Goal: Check status

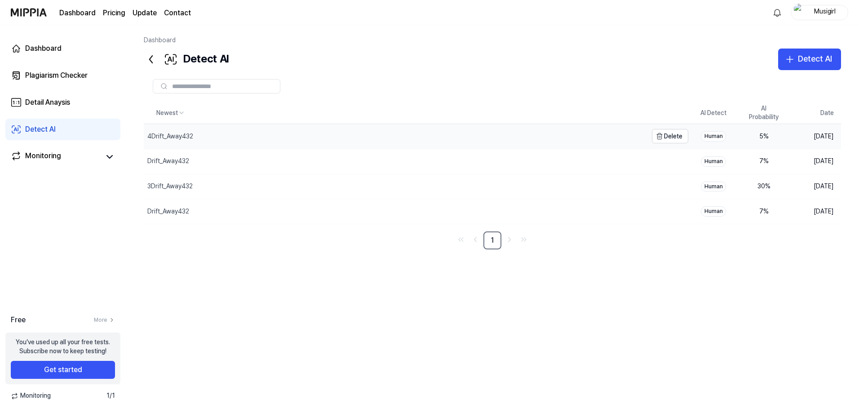
click at [193, 141] on div "4Drift_Away432" at bounding box center [170, 136] width 46 height 9
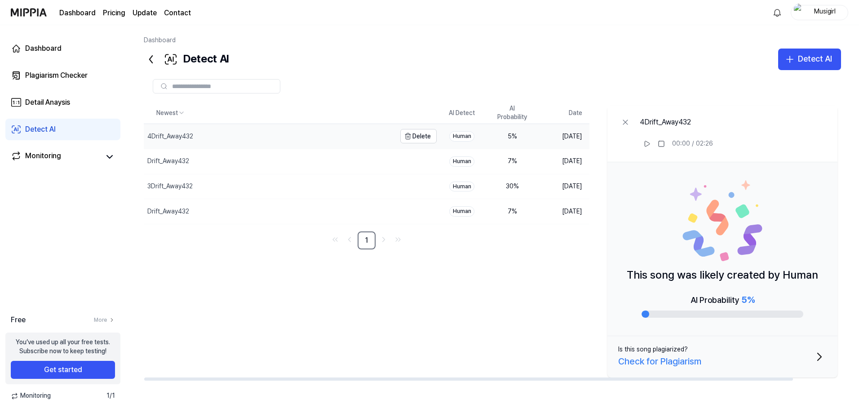
click at [193, 141] on div "4Drift_Away432" at bounding box center [170, 136] width 46 height 9
click at [70, 108] on div "Detail Anaysis" at bounding box center [47, 102] width 45 height 11
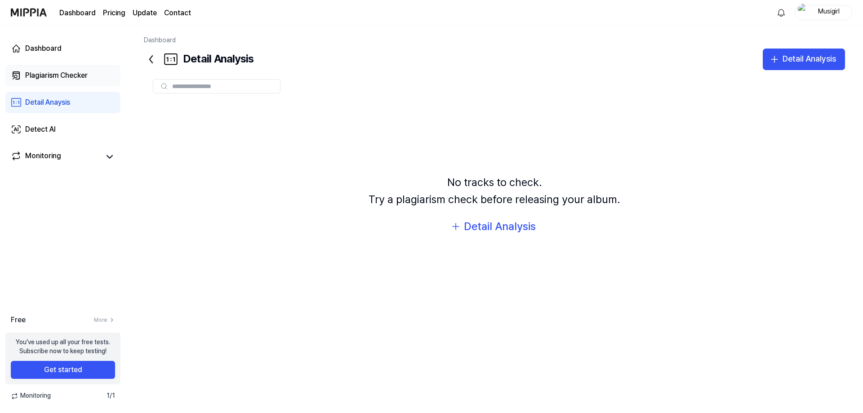
click at [72, 81] on div "Plagiarism Checker" at bounding box center [56, 75] width 62 height 11
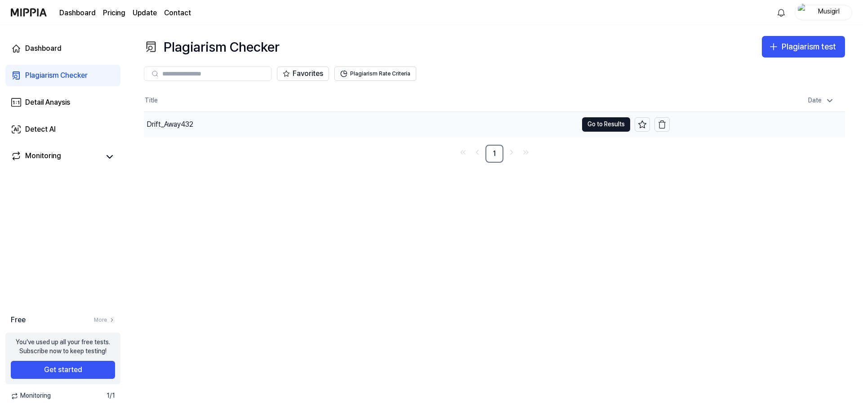
click at [193, 130] on div "Drift_Away432" at bounding box center [170, 124] width 47 height 11
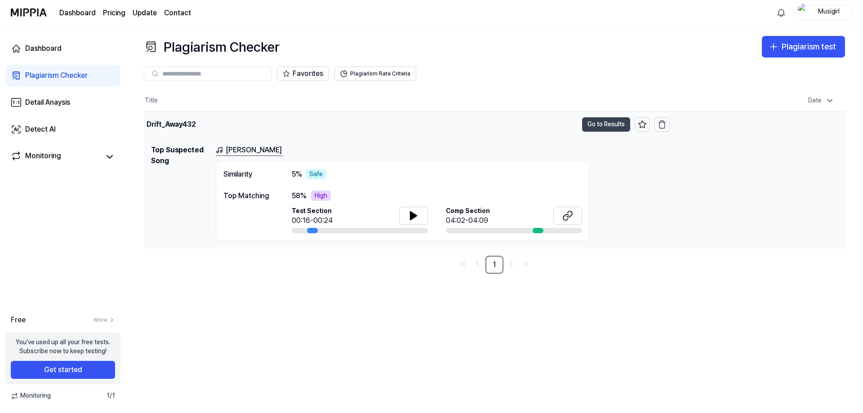
click at [583, 132] on button "Go to Results" at bounding box center [606, 124] width 48 height 14
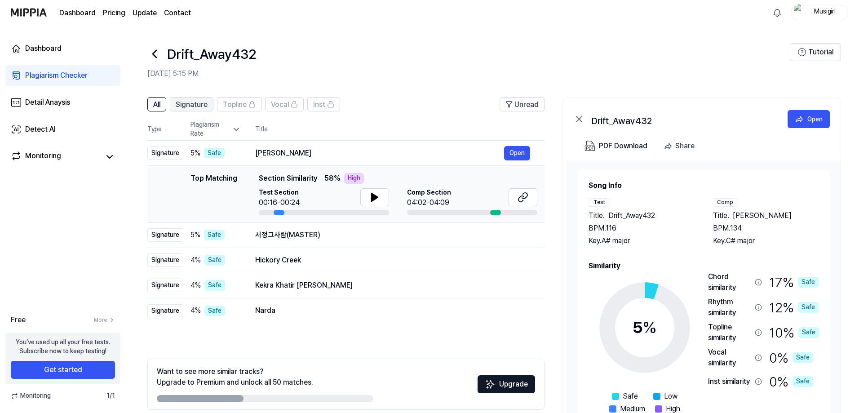
click at [208, 110] on span "Signature" at bounding box center [192, 104] width 32 height 11
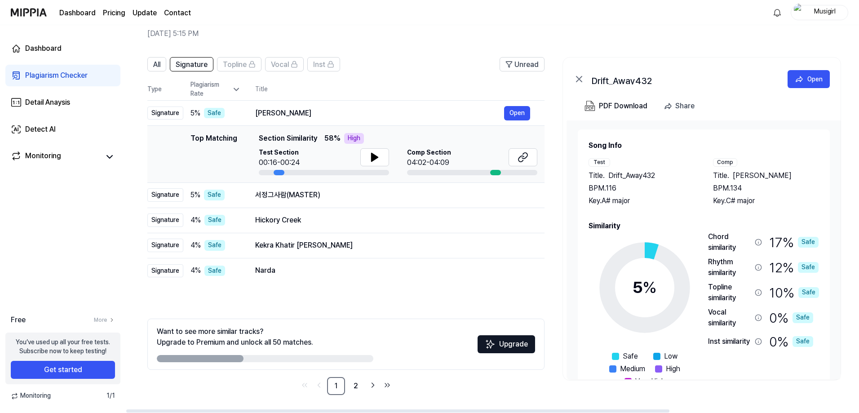
scroll to position [153, 0]
click at [365, 385] on link "2" at bounding box center [356, 386] width 18 height 18
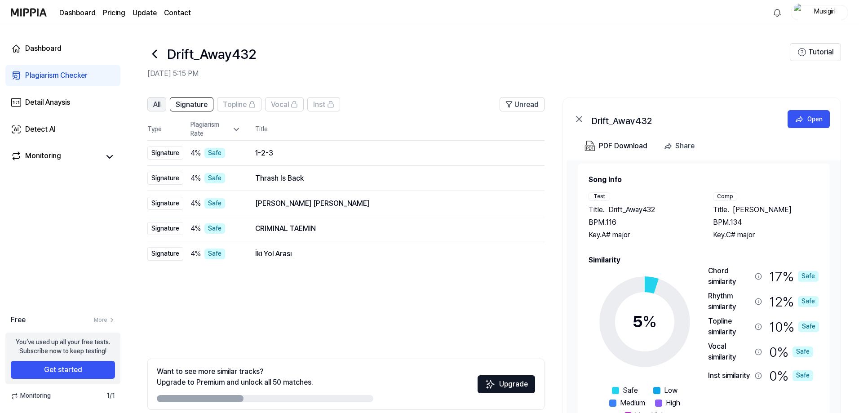
scroll to position [0, 0]
click at [160, 110] on span "All" at bounding box center [156, 104] width 7 height 11
